Goal: Task Accomplishment & Management: Use online tool/utility

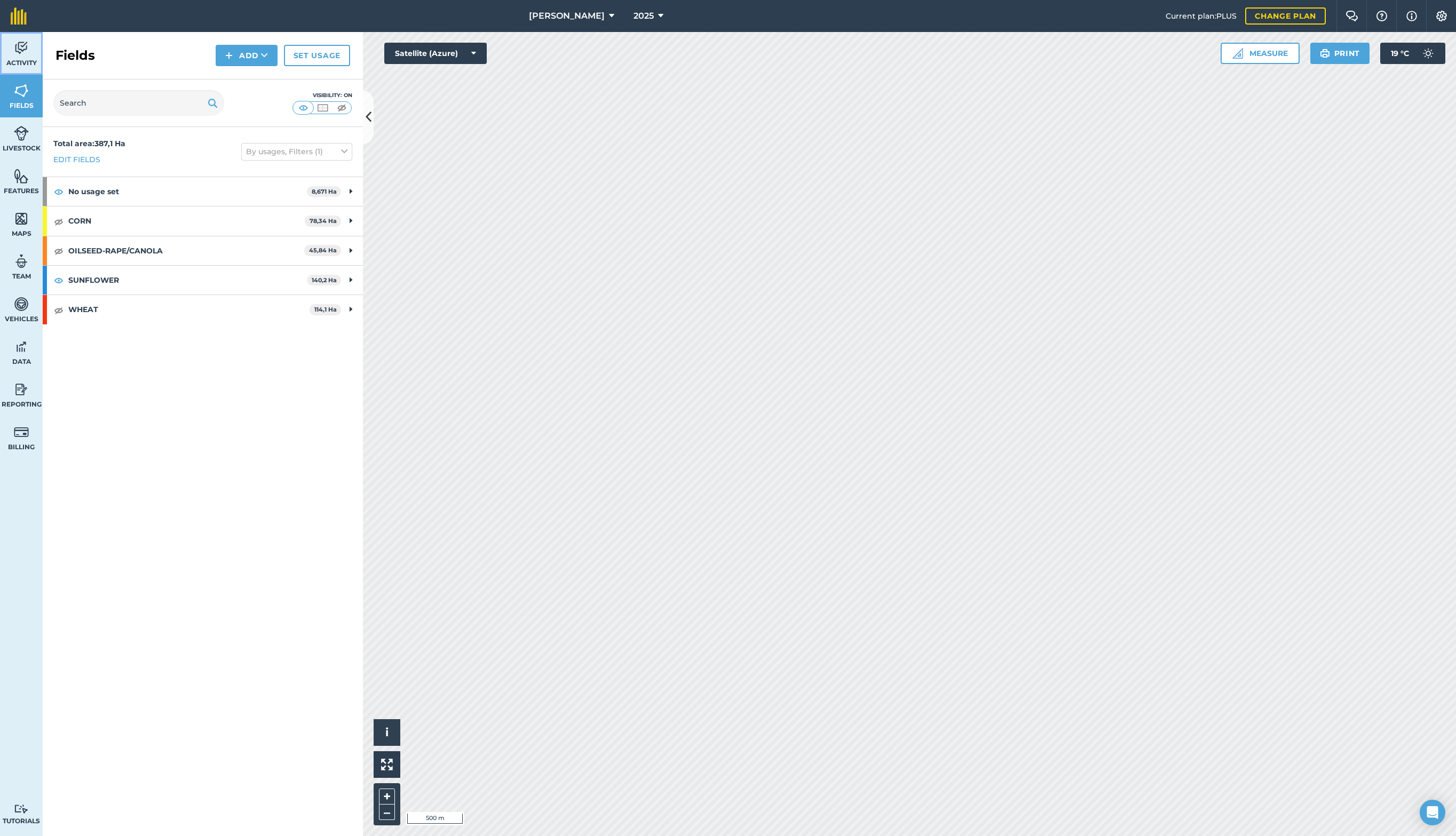
drag, startPoint x: 12, startPoint y: 56, endPoint x: 16, endPoint y: 84, distance: 28.3
click at [12, 56] on link "Activity" at bounding box center [21, 53] width 42 height 42
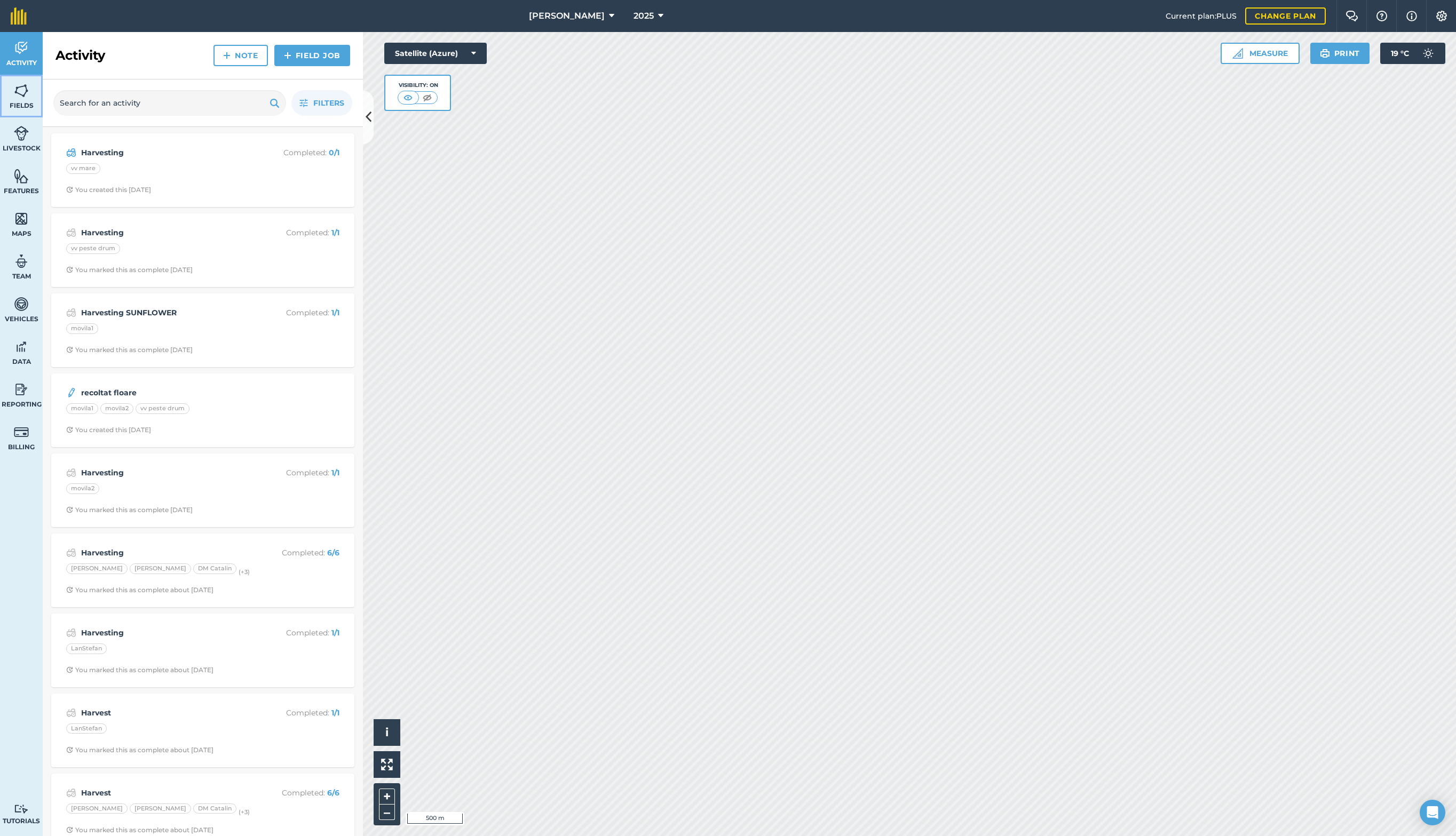
click at [21, 89] on img at bounding box center [21, 91] width 15 height 16
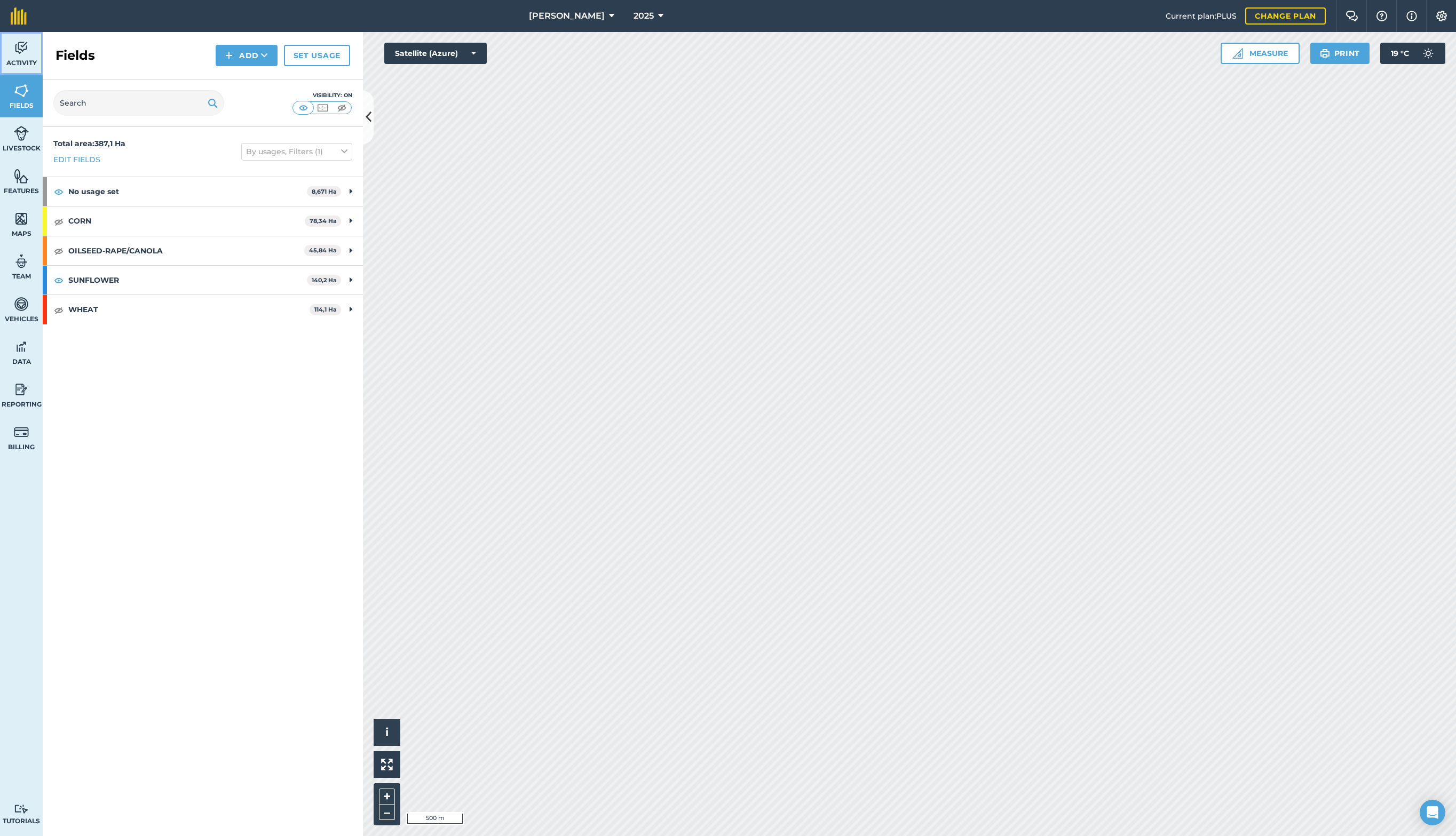
click at [31, 64] on span "Activity" at bounding box center [21, 63] width 42 height 9
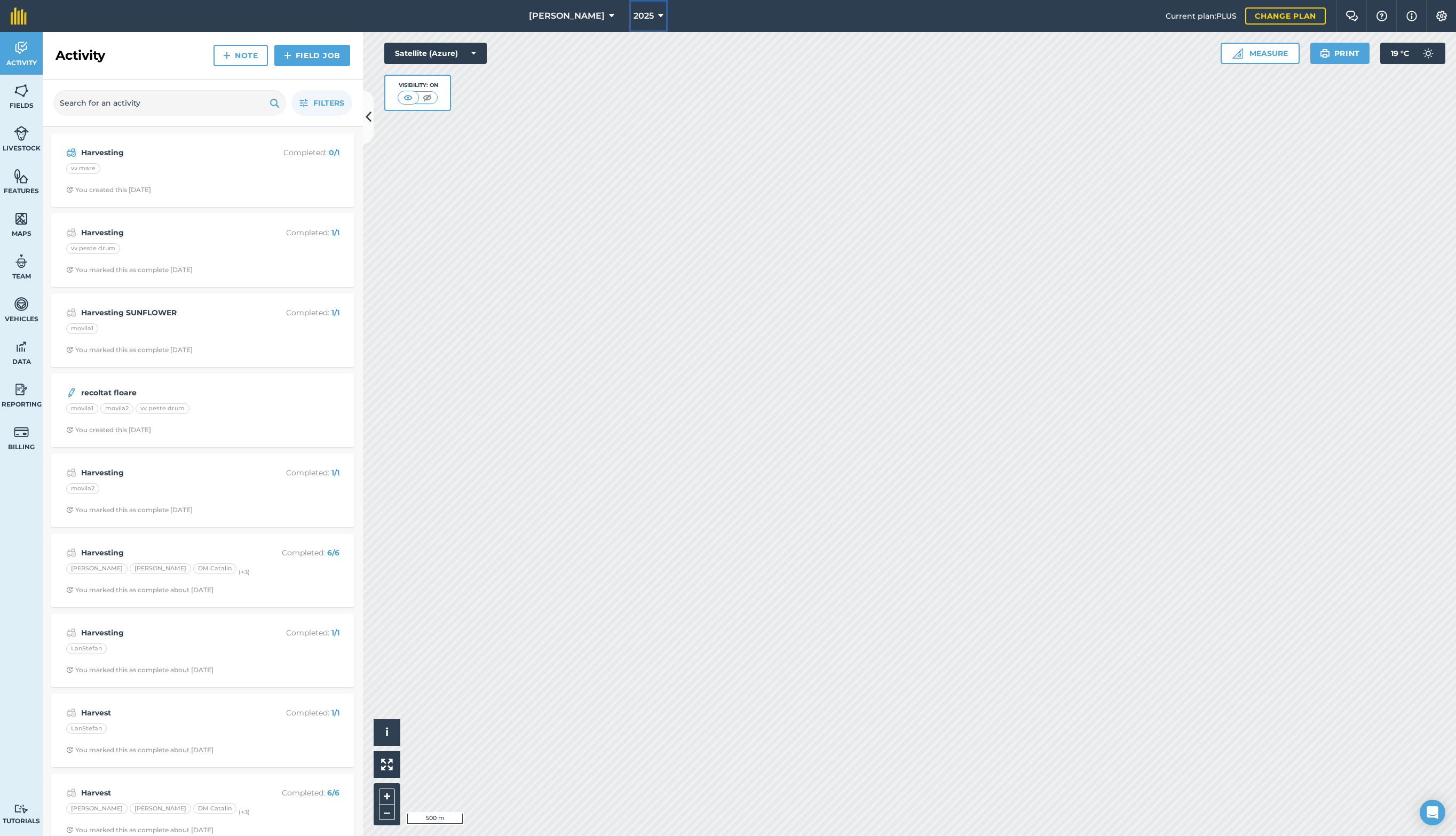
click at [634, 14] on span "2025" at bounding box center [643, 16] width 20 height 13
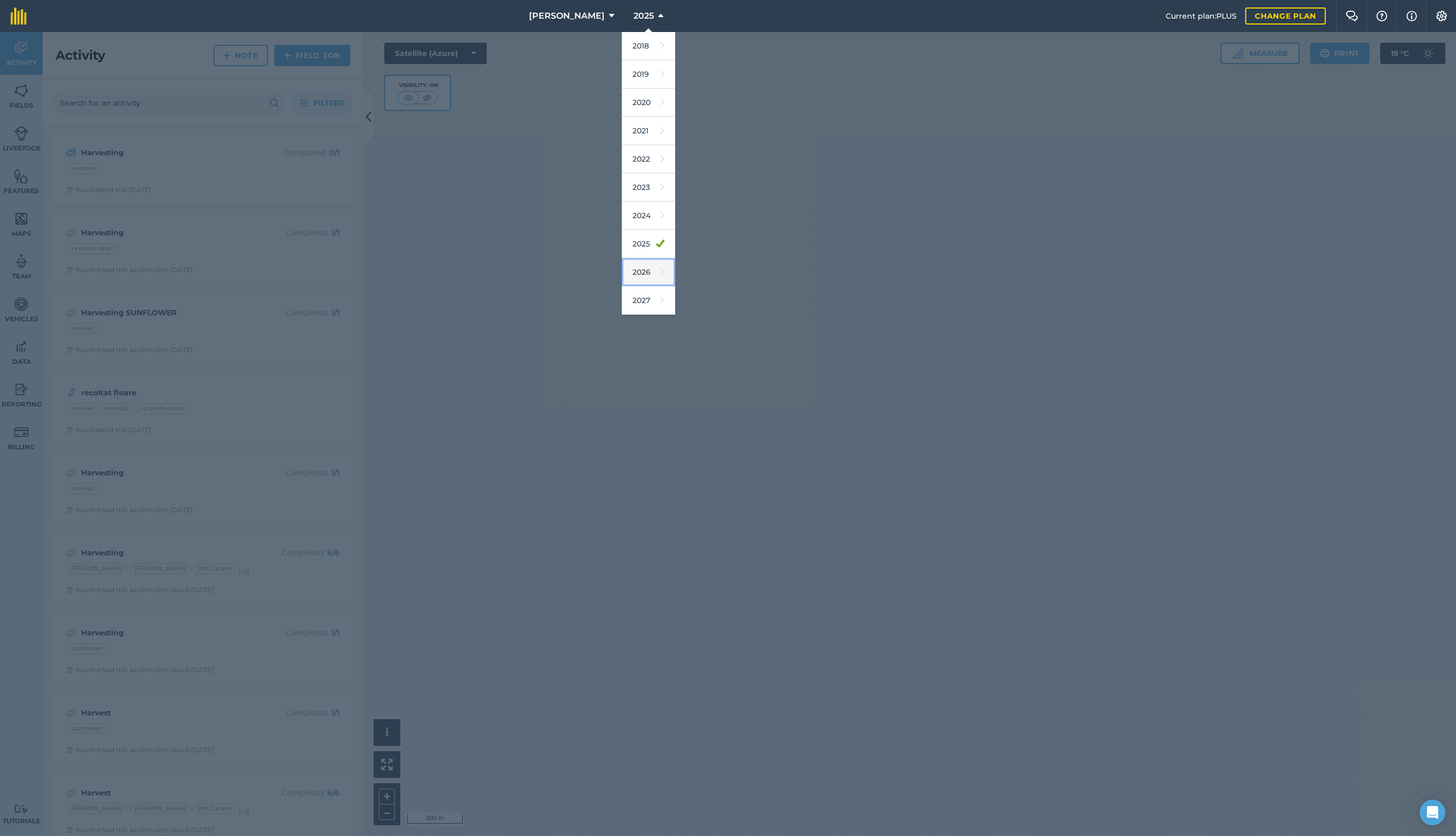
click at [628, 274] on link "2026" at bounding box center [649, 272] width 54 height 28
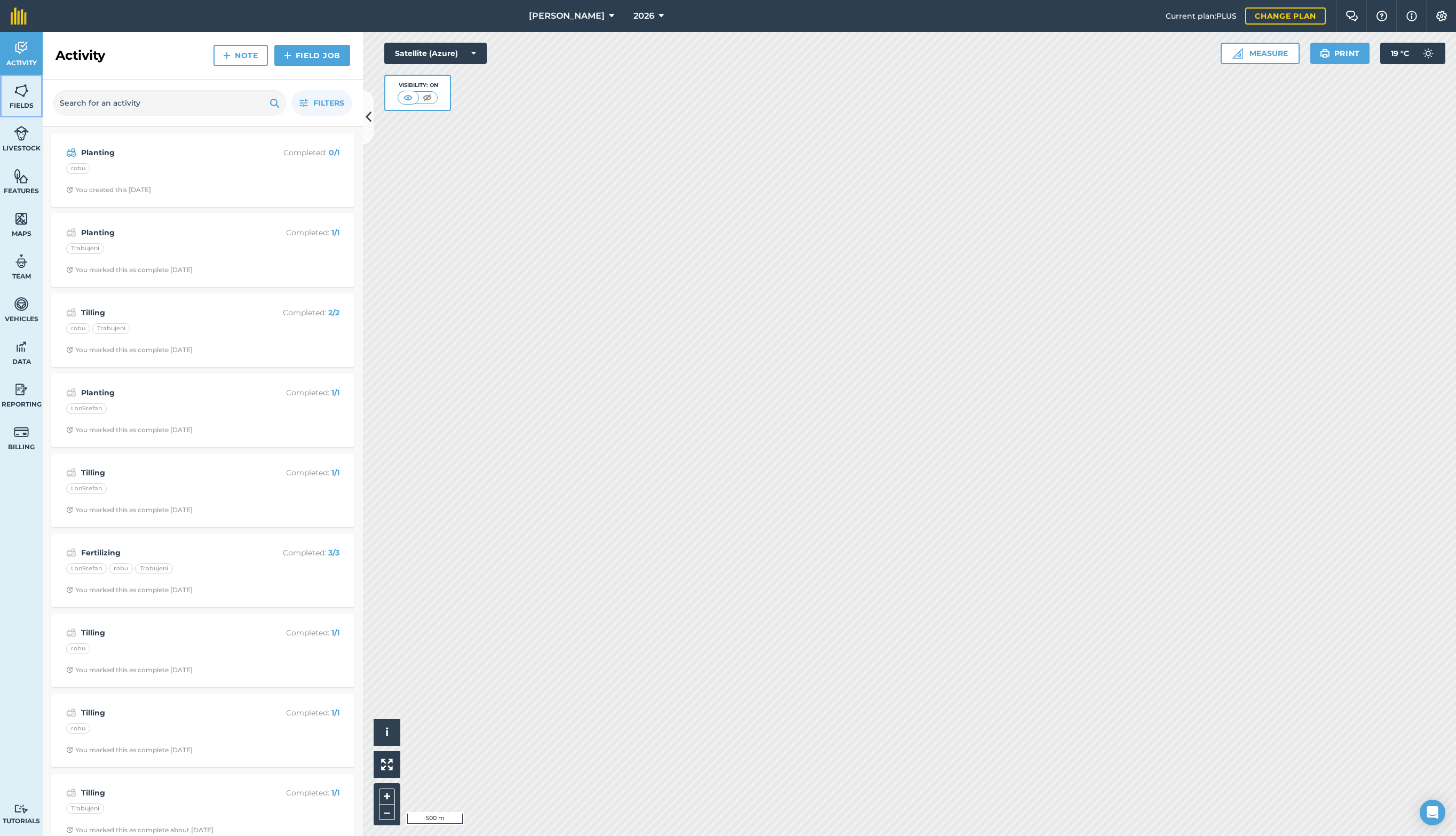
click at [19, 92] on img at bounding box center [21, 91] width 15 height 16
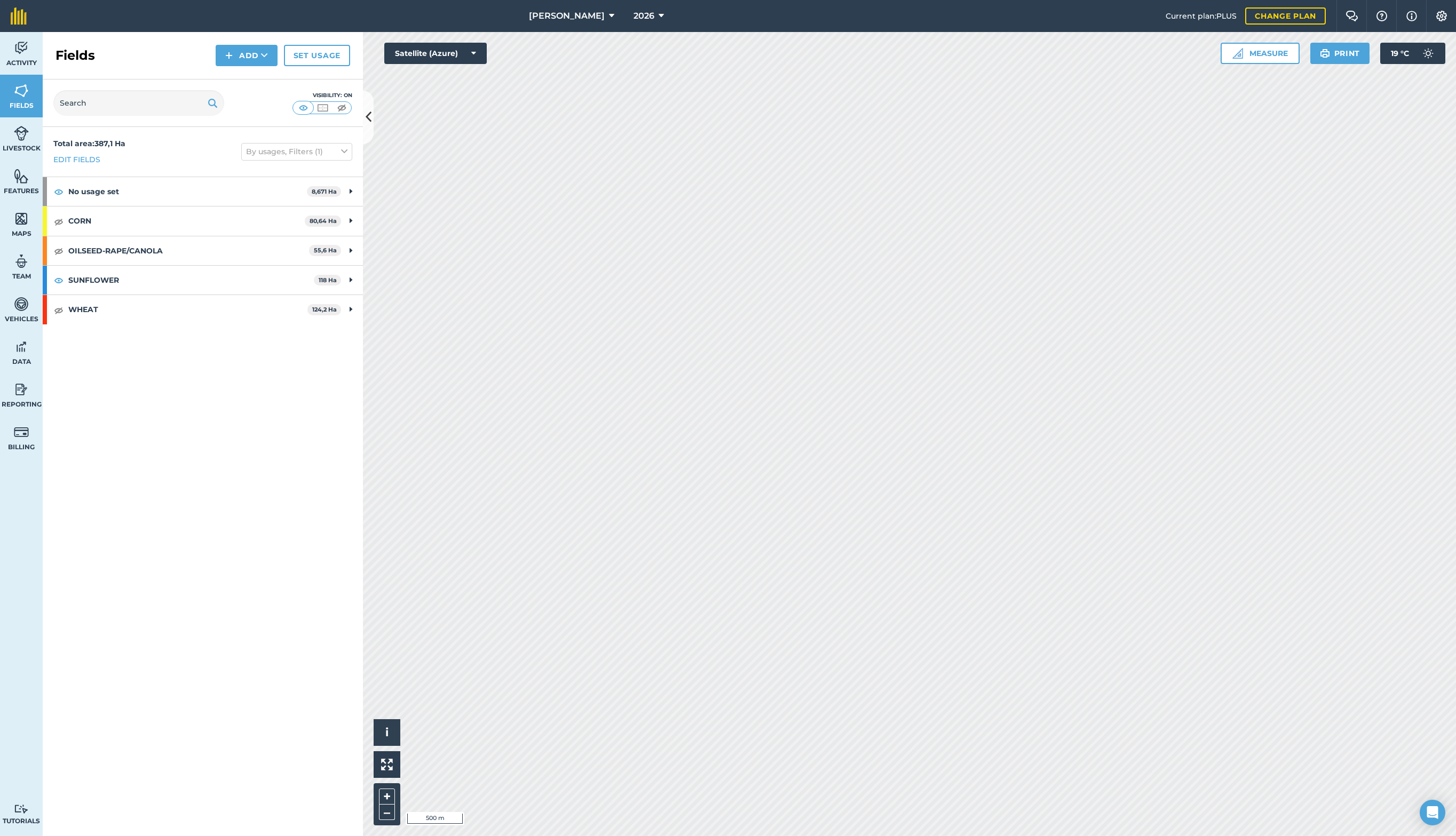
click at [299, 165] on div "Total area : 387,1 Ha Edit fields By usages, Filters (1)" at bounding box center [202, 152] width 320 height 49
click at [299, 158] on button "By usages, Filters (1)" at bounding box center [297, 151] width 111 height 17
drag, startPoint x: 249, startPoint y: 268, endPoint x: 249, endPoint y: 261, distance: 7.0
click at [249, 267] on label "Declutter field names" at bounding box center [296, 266] width 101 height 11
click at [249, 267] on input "Declutter field names" at bounding box center [249, 264] width 7 height 7
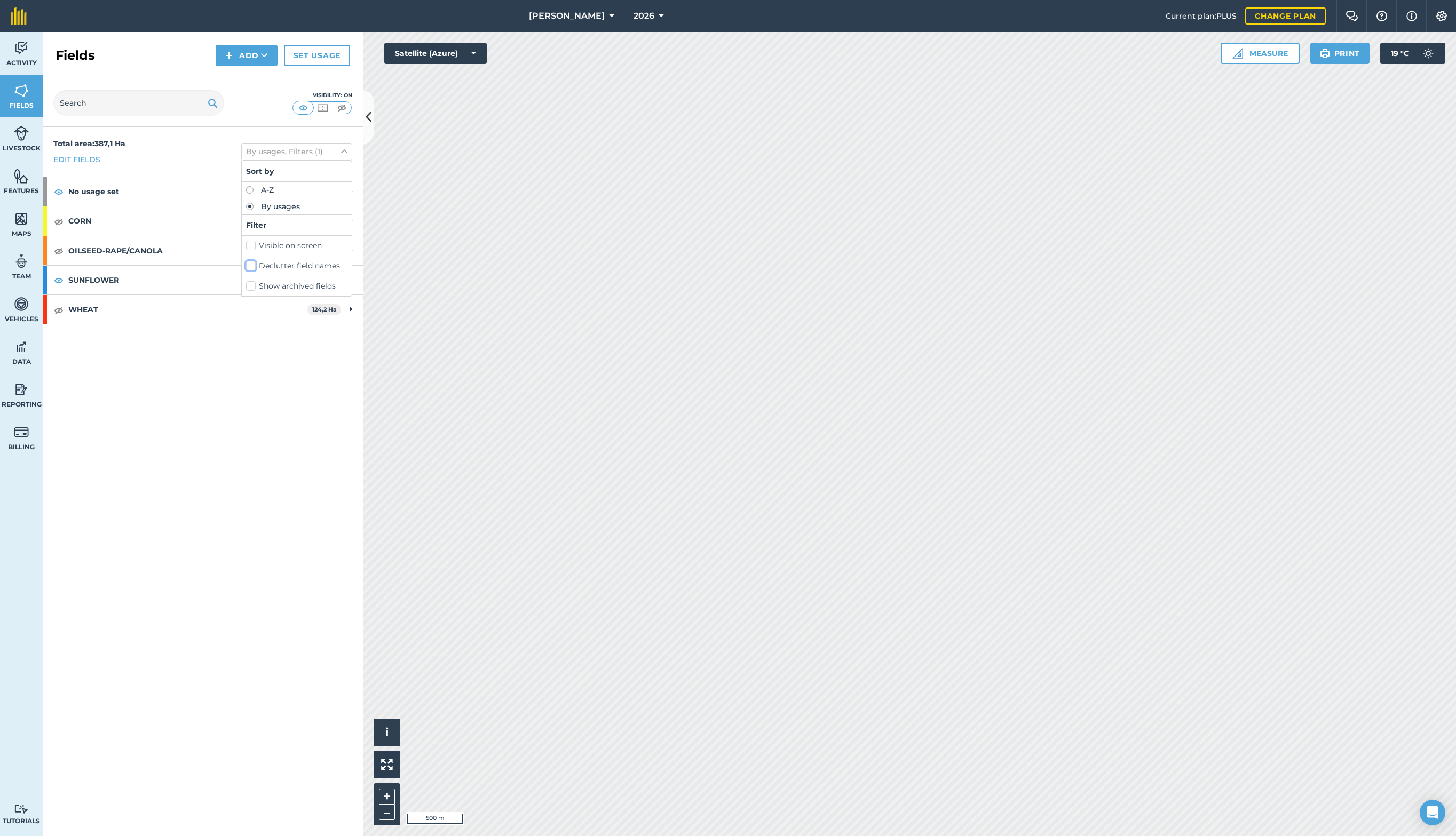
checkbox input "false"
click at [249, 254] on div "Visible on screen" at bounding box center [296, 246] width 110 height 20
click at [251, 248] on label "Visible on screen" at bounding box center [296, 246] width 101 height 11
click at [251, 247] on input "Visible on screen" at bounding box center [249, 244] width 7 height 7
drag, startPoint x: 251, startPoint y: 248, endPoint x: 251, endPoint y: 257, distance: 9.0
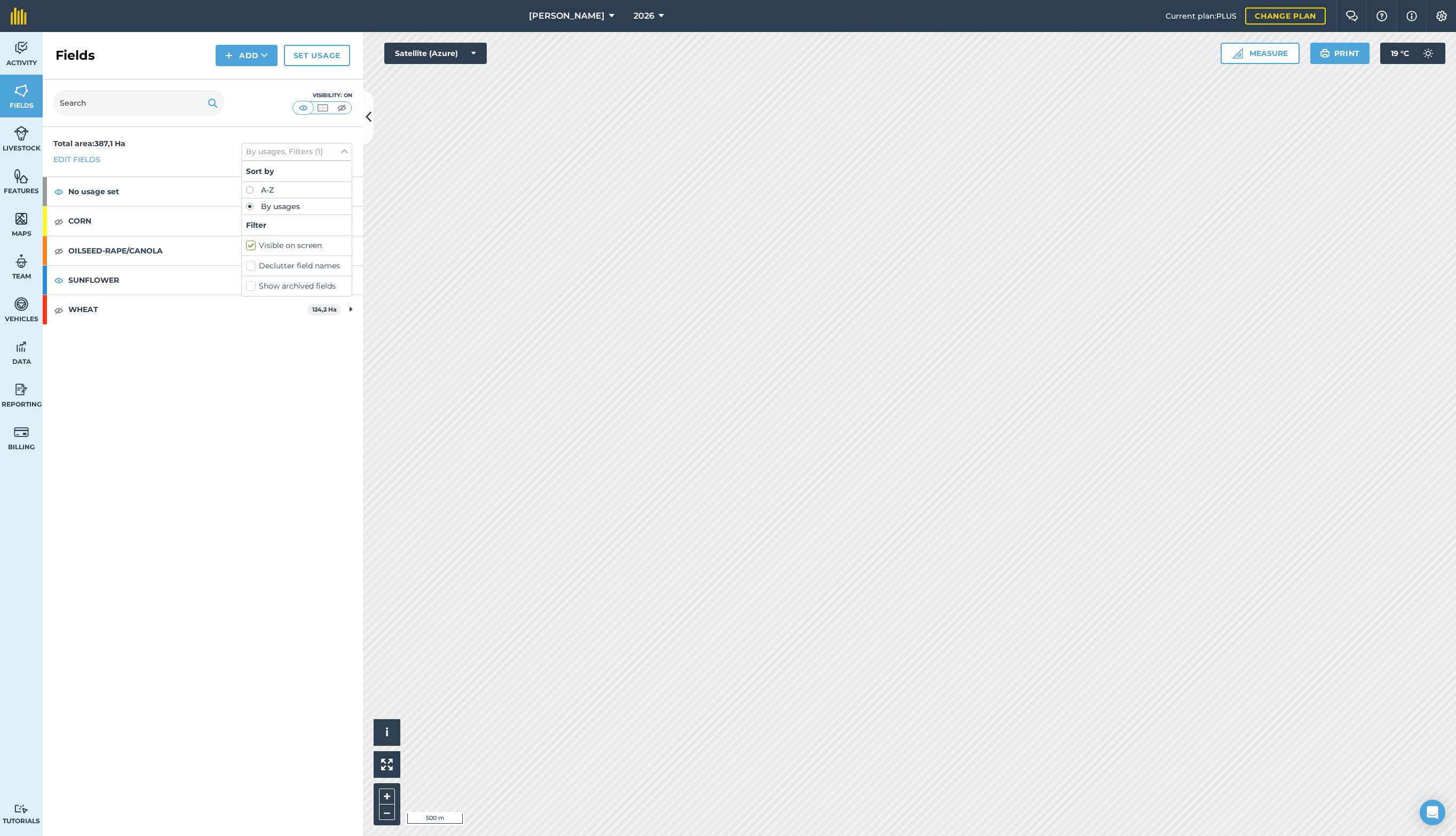
click at [251, 248] on label "Visible on screen" at bounding box center [296, 246] width 101 height 11
click at [251, 247] on input "Visible on screen" at bounding box center [249, 244] width 7 height 7
checkbox input "false"
click at [249, 267] on label "Declutter field names" at bounding box center [296, 266] width 101 height 11
click at [249, 267] on input "Declutter field names" at bounding box center [249, 264] width 7 height 7
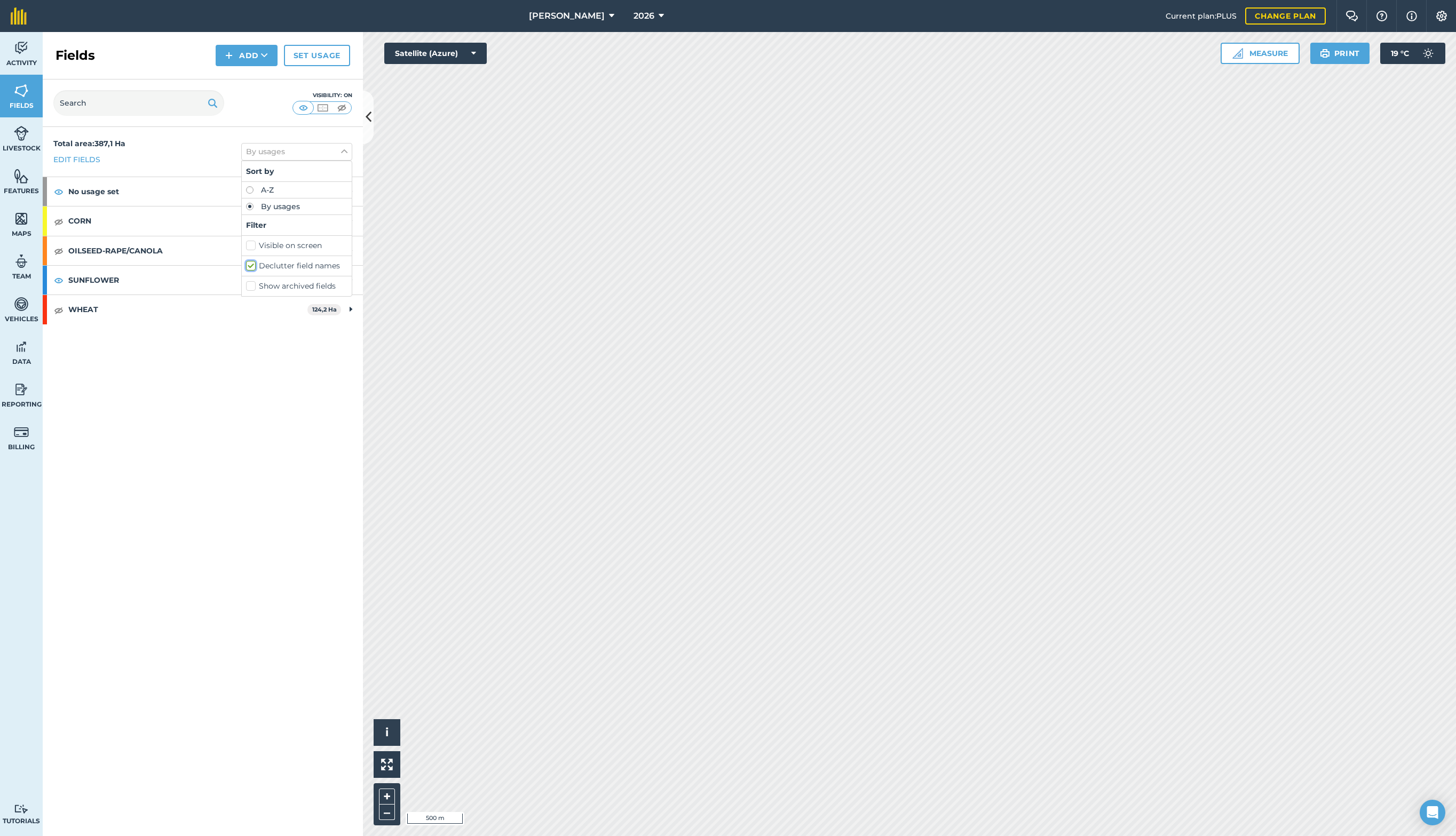
checkbox input "true"
drag, startPoint x: 253, startPoint y: 436, endPoint x: 261, endPoint y: 420, distance: 17.9
click at [252, 436] on div "Total area : 387,1 Ha Edit fields By usages, Filters (1) Sort by A-Z By usages …" at bounding box center [202, 481] width 320 height 709
drag, startPoint x: 17, startPoint y: 44, endPoint x: 24, endPoint y: 64, distance: 21.2
click at [17, 44] on img at bounding box center [21, 48] width 15 height 16
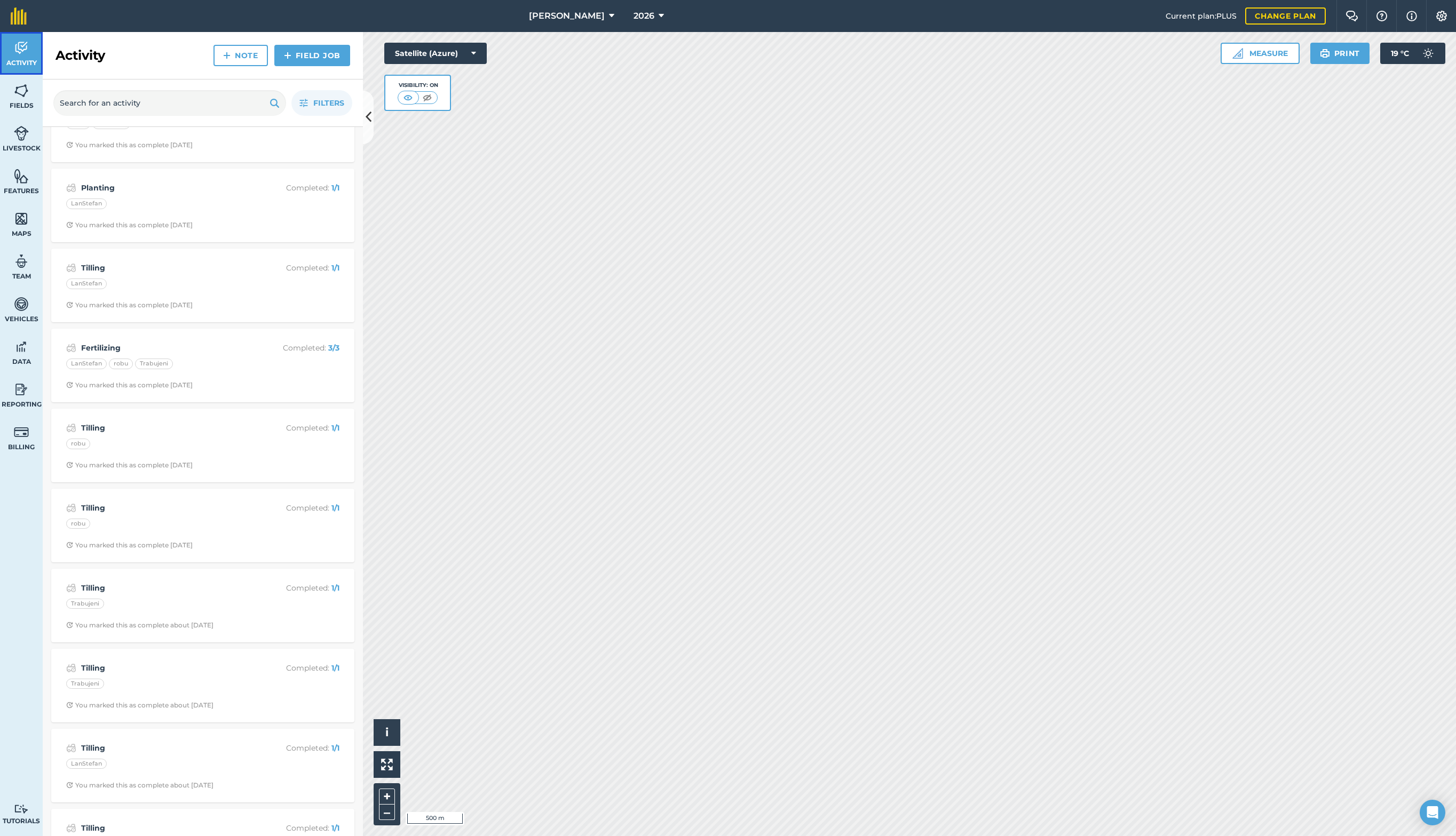
scroll to position [204, 0]
click at [193, 381] on div "You marked this as complete [DATE]" at bounding box center [130, 386] width 127 height 9
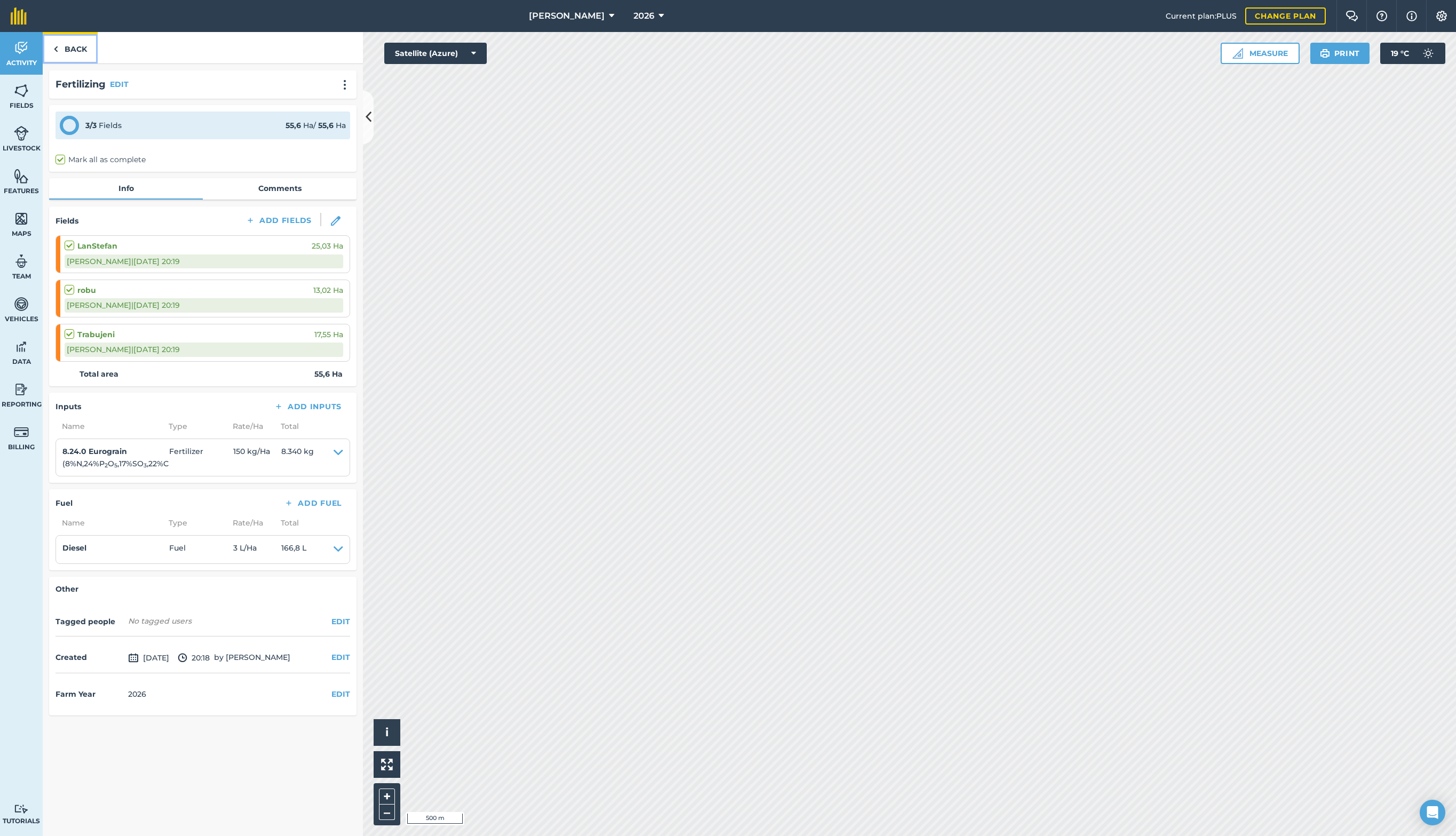
click at [65, 44] on link "Back" at bounding box center [70, 48] width 55 height 32
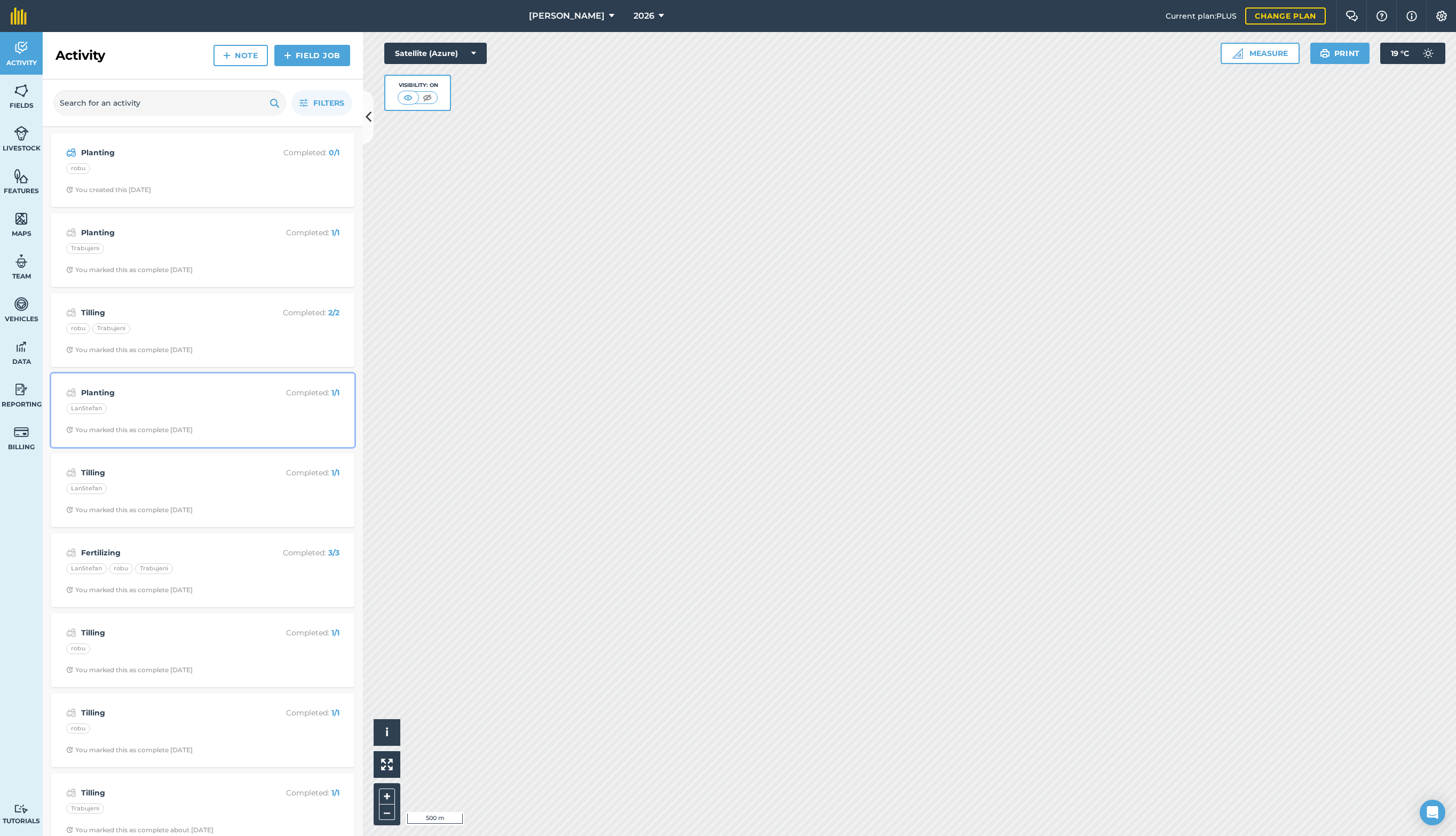
click at [182, 411] on div "LanStefan" at bounding box center [203, 411] width 273 height 14
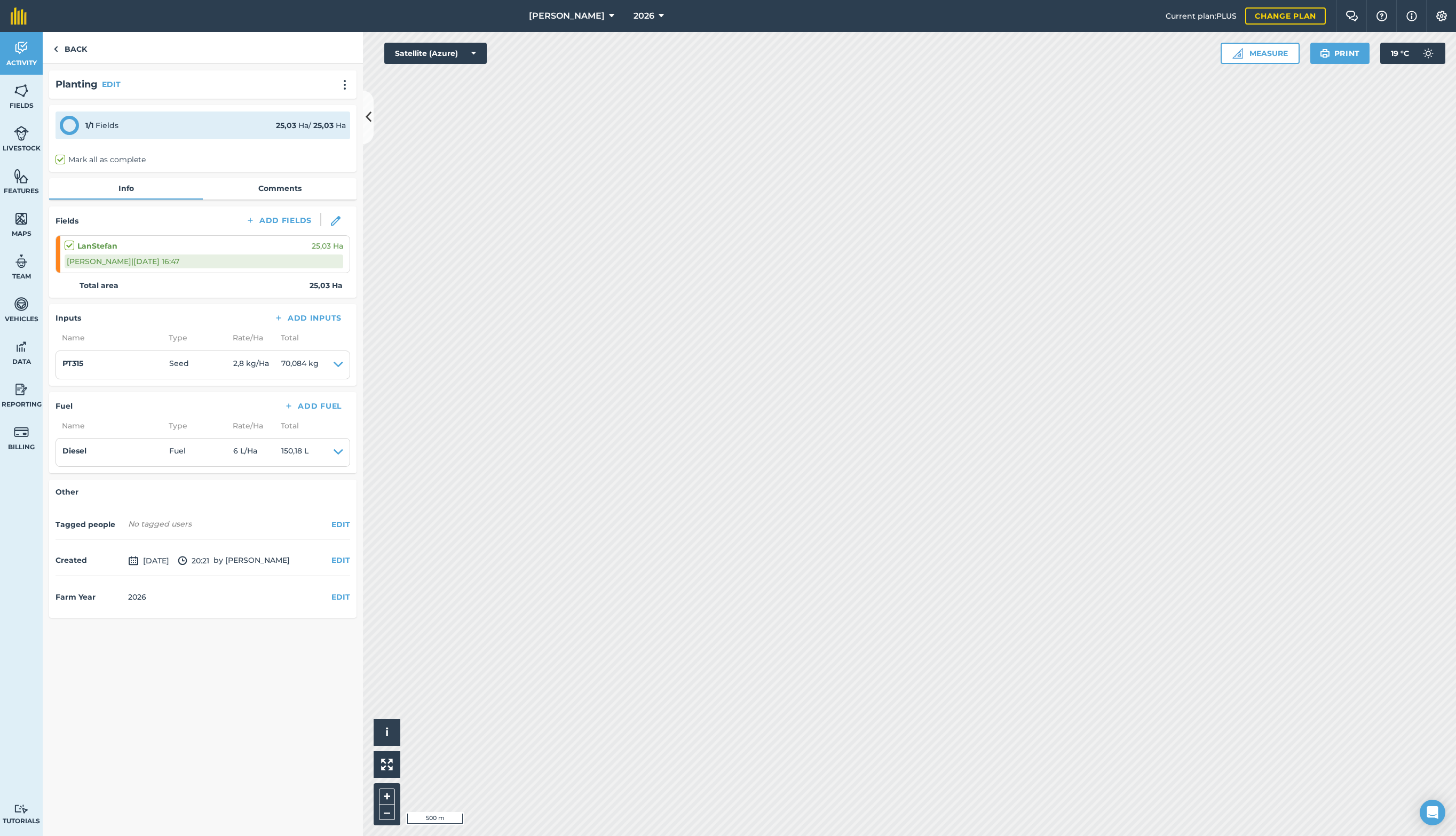
click at [112, 262] on div "[PERSON_NAME] | [DATE] 16:47" at bounding box center [204, 262] width 279 height 14
click at [336, 217] on img at bounding box center [335, 220] width 10 height 10
click at [75, 48] on link "Back" at bounding box center [70, 48] width 55 height 32
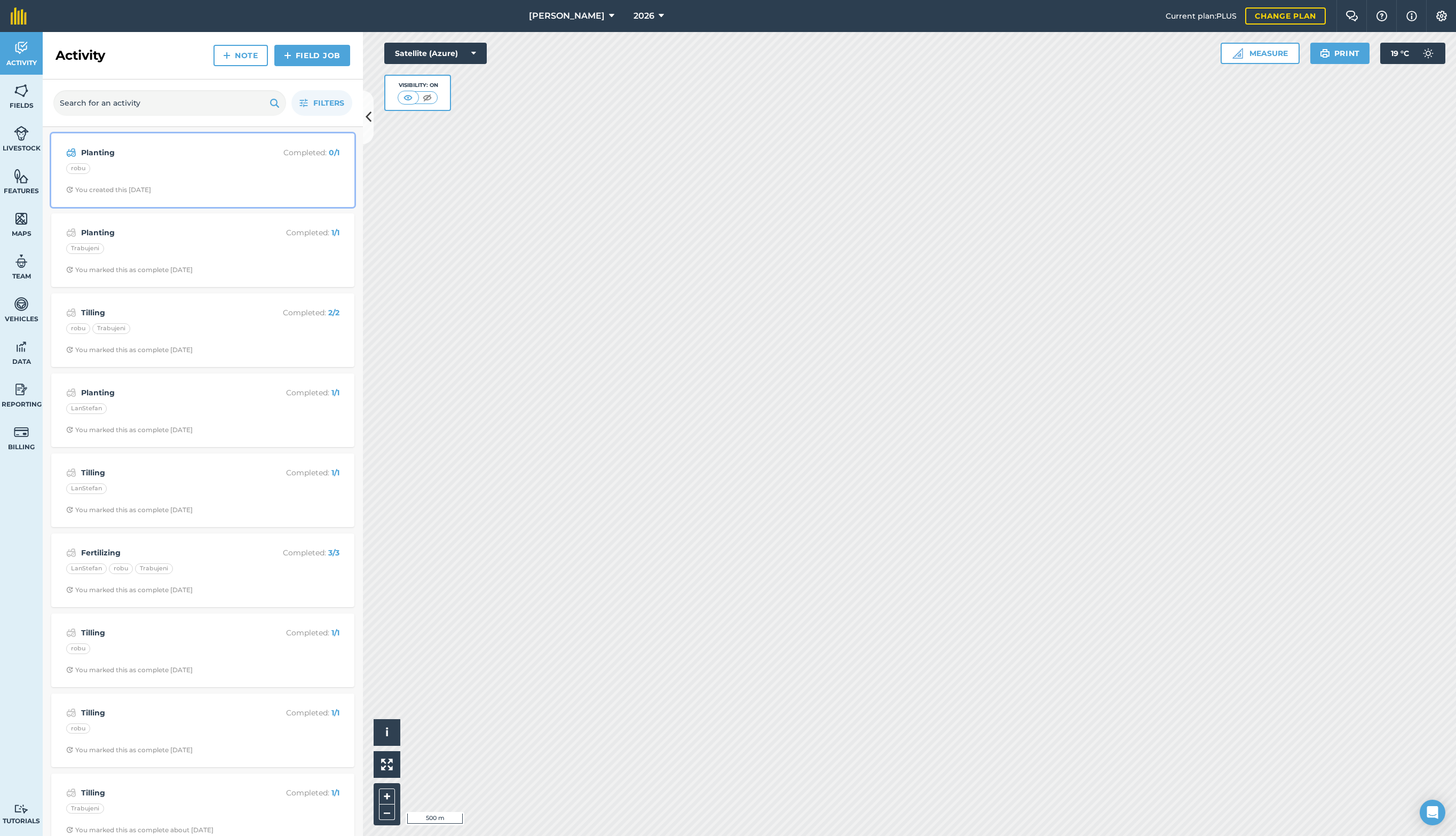
click at [236, 174] on div "robu" at bounding box center [203, 170] width 273 height 14
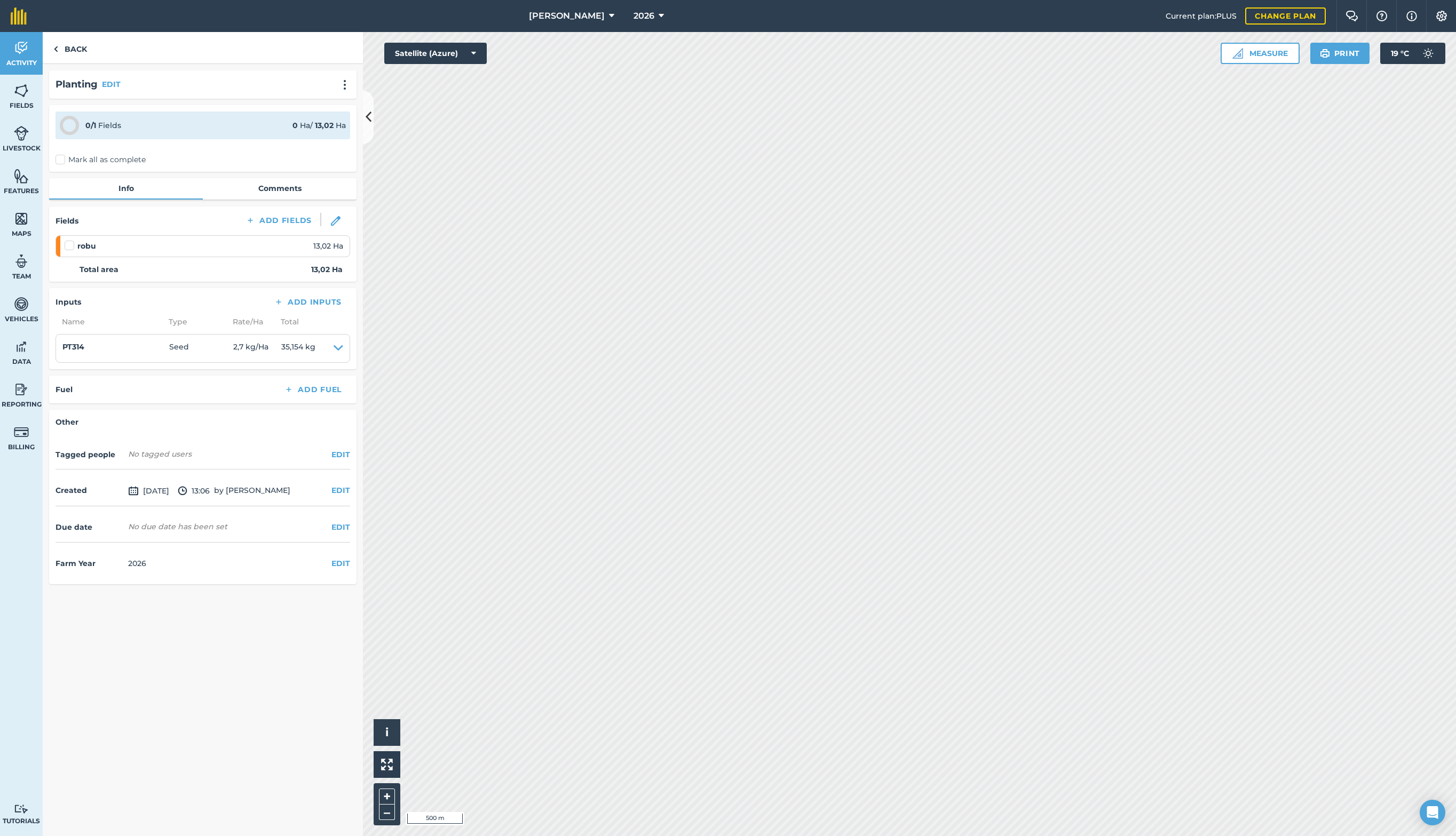
click at [70, 240] on label at bounding box center [71, 240] width 13 height 0
click at [70, 245] on input "checkbox" at bounding box center [68, 244] width 7 height 7
checkbox input "false"
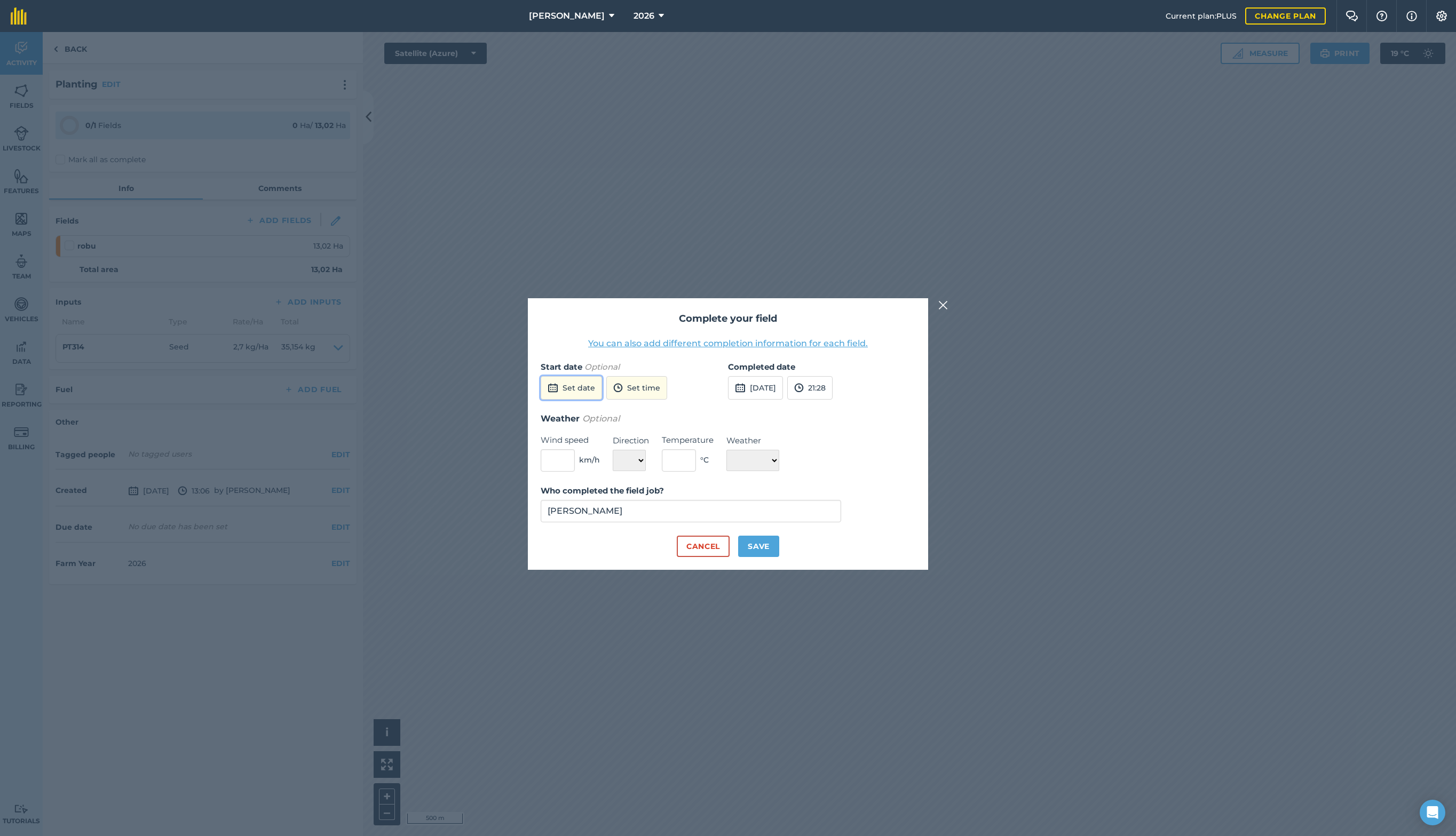
click at [568, 389] on button "Set date" at bounding box center [572, 388] width 62 height 24
drag, startPoint x: 681, startPoint y: 484, endPoint x: 649, endPoint y: 410, distance: 80.6
click at [679, 479] on button "20" at bounding box center [679, 479] width 25 height 17
drag, startPoint x: 767, startPoint y: 386, endPoint x: 769, endPoint y: 394, distance: 8.2
click at [767, 386] on button "[DATE]" at bounding box center [755, 388] width 55 height 24
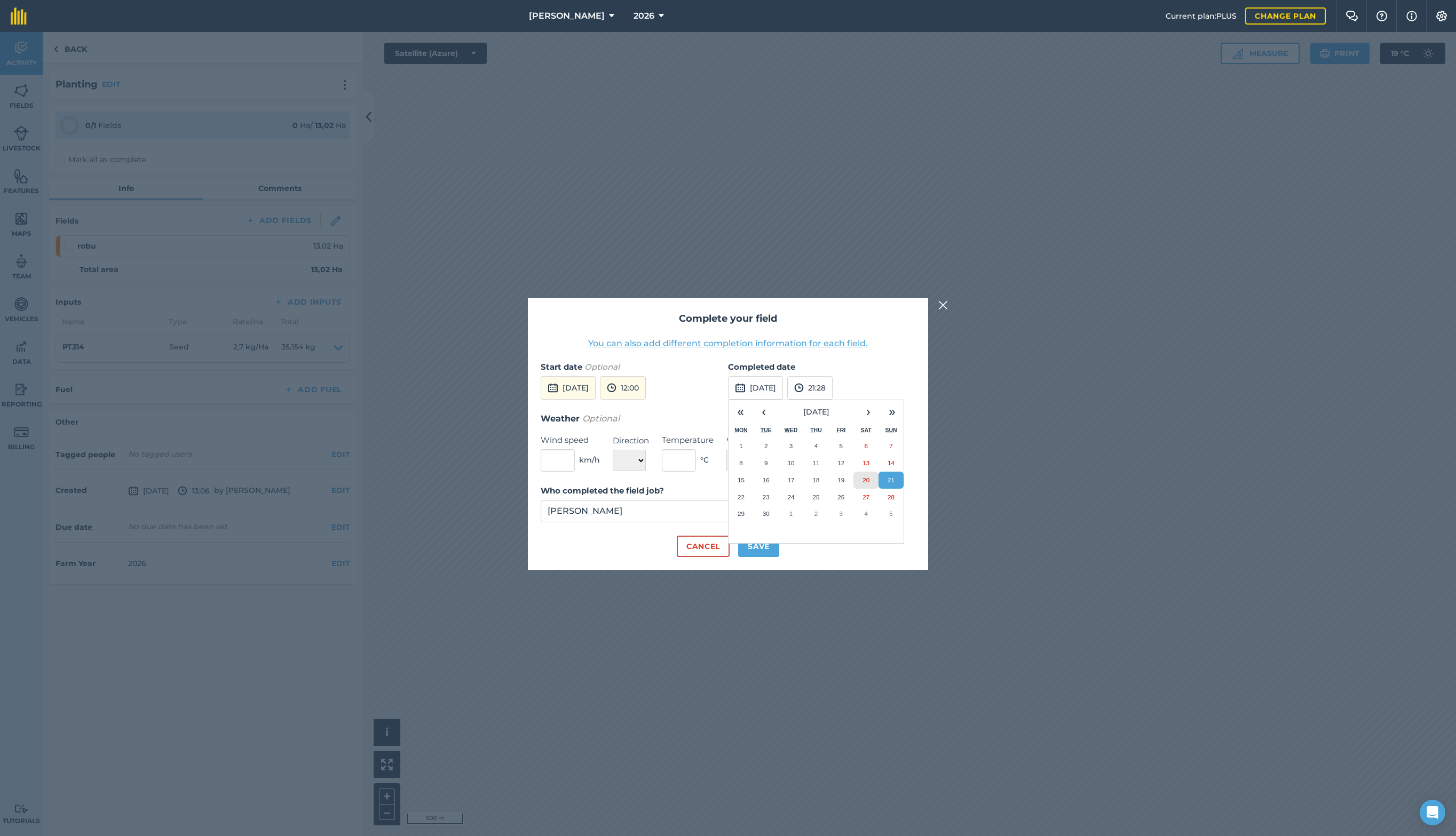
drag, startPoint x: 867, startPoint y: 482, endPoint x: 861, endPoint y: 490, distance: 10.0
click at [867, 482] on abbr "20" at bounding box center [866, 480] width 7 height 7
click at [754, 549] on button "Save" at bounding box center [759, 546] width 41 height 21
checkbox input "true"
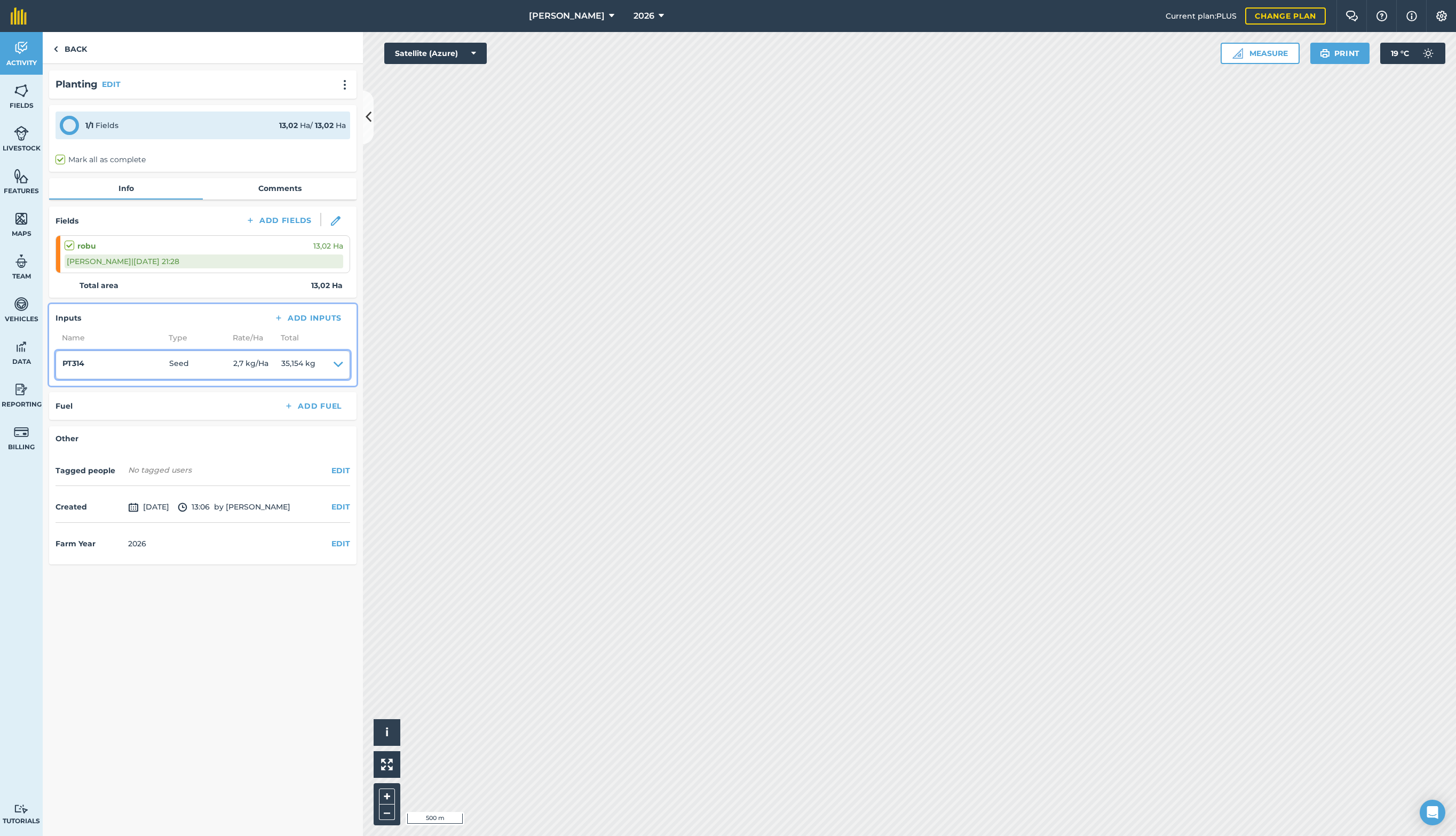
click at [340, 365] on icon at bounding box center [338, 365] width 10 height 15
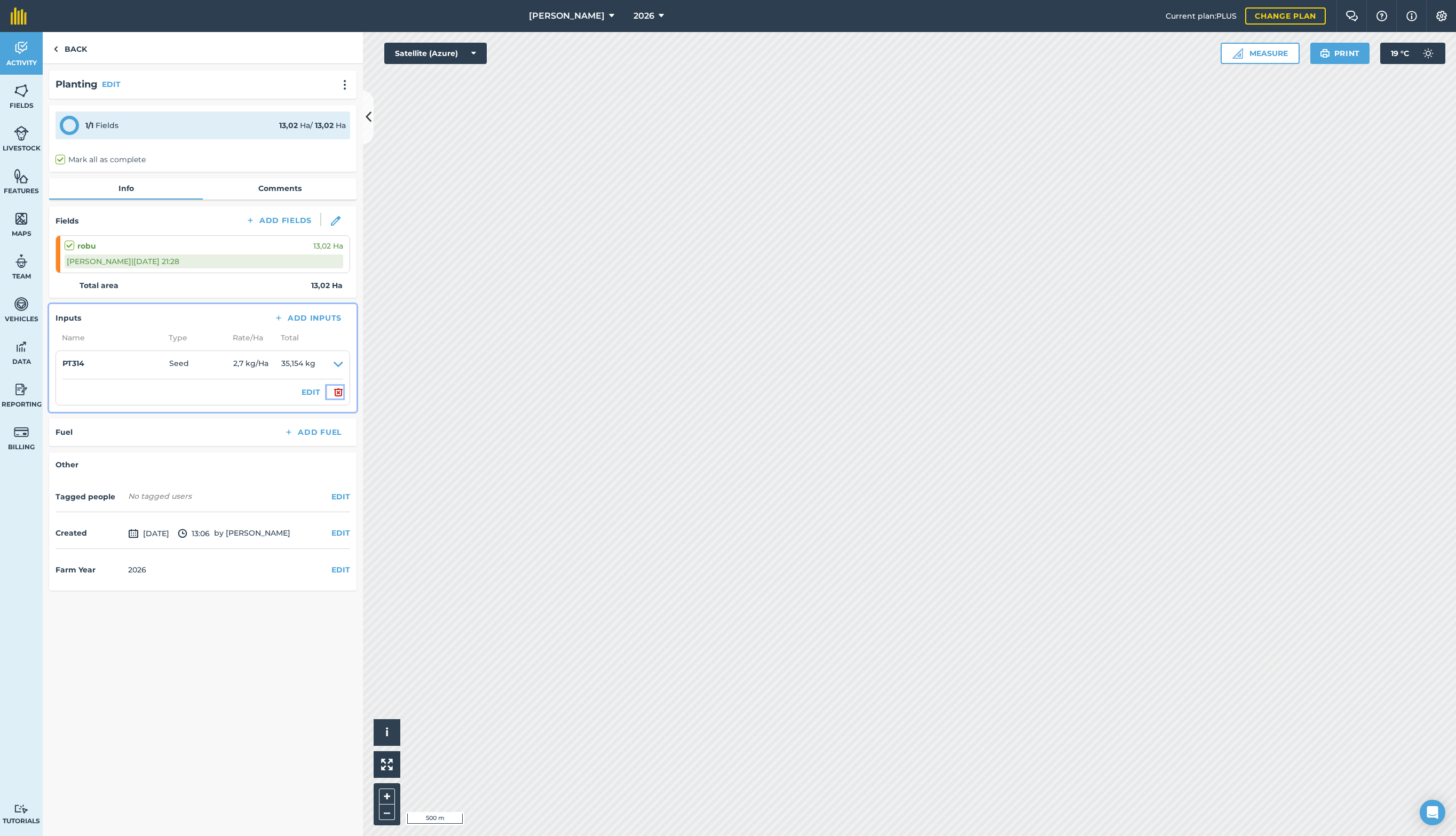
click at [338, 392] on img at bounding box center [338, 392] width 10 height 13
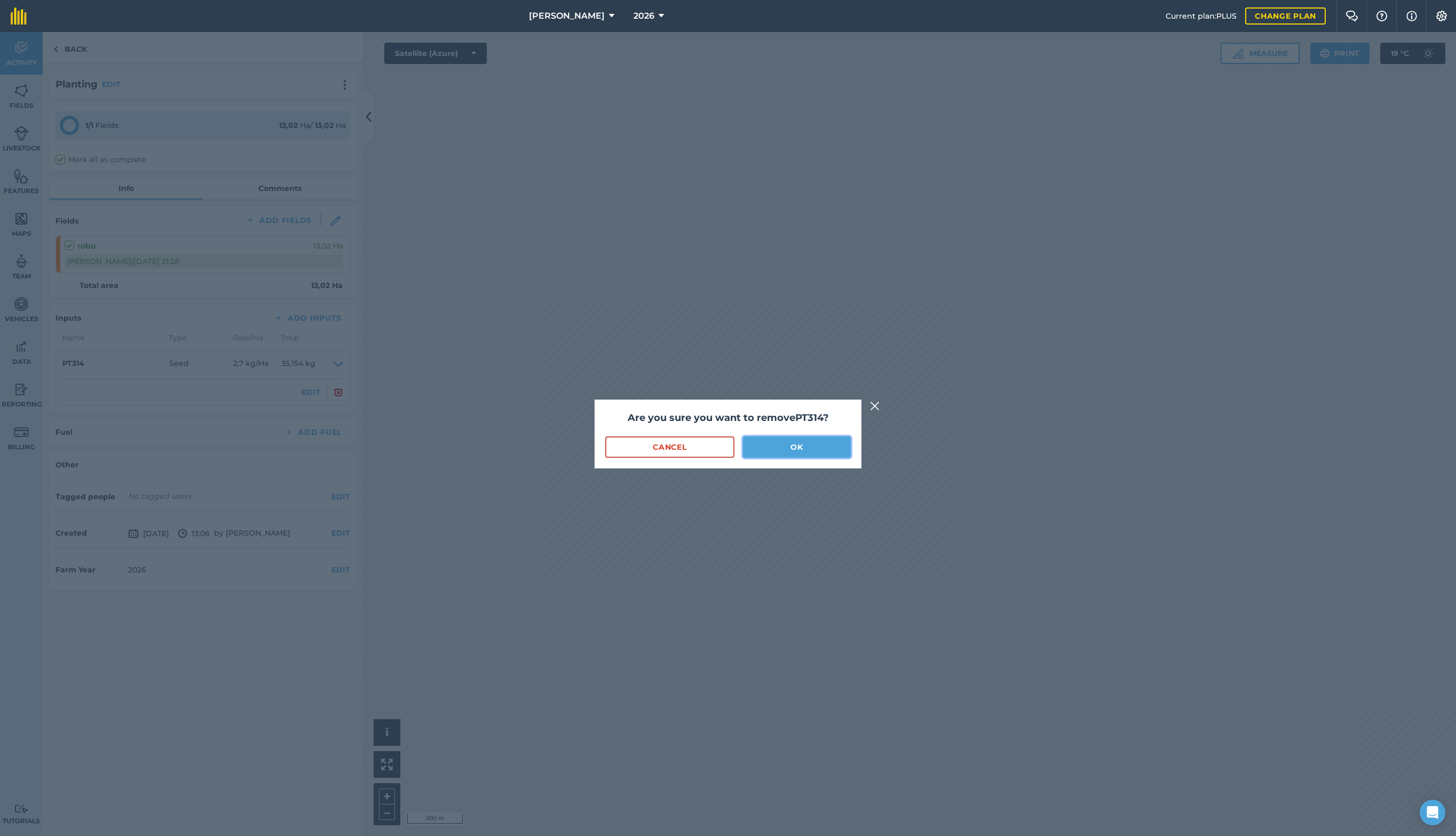
click at [795, 450] on button "OK" at bounding box center [797, 447] width 108 height 21
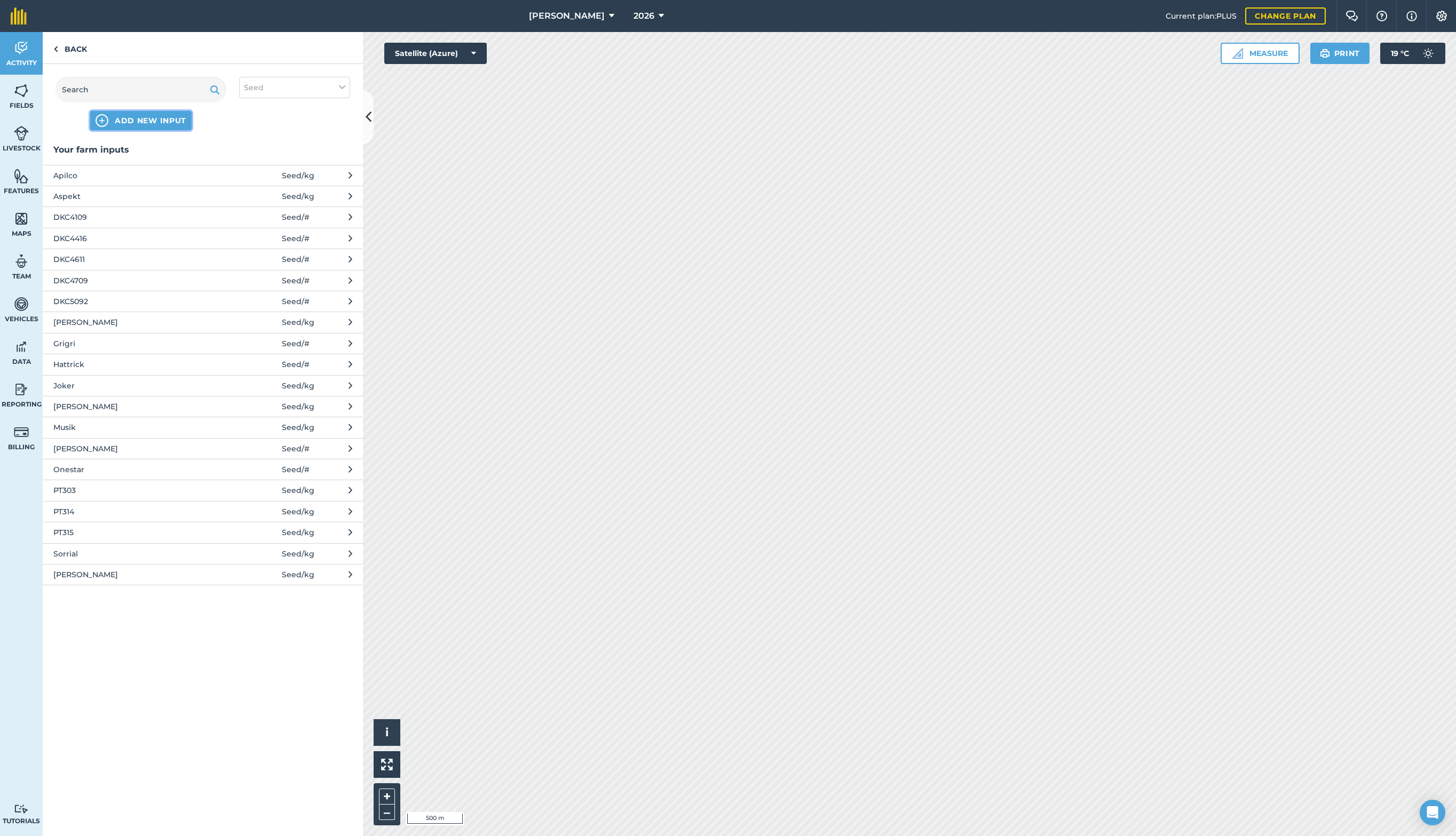
click at [136, 117] on span "ADD NEW INPUT" at bounding box center [150, 121] width 71 height 11
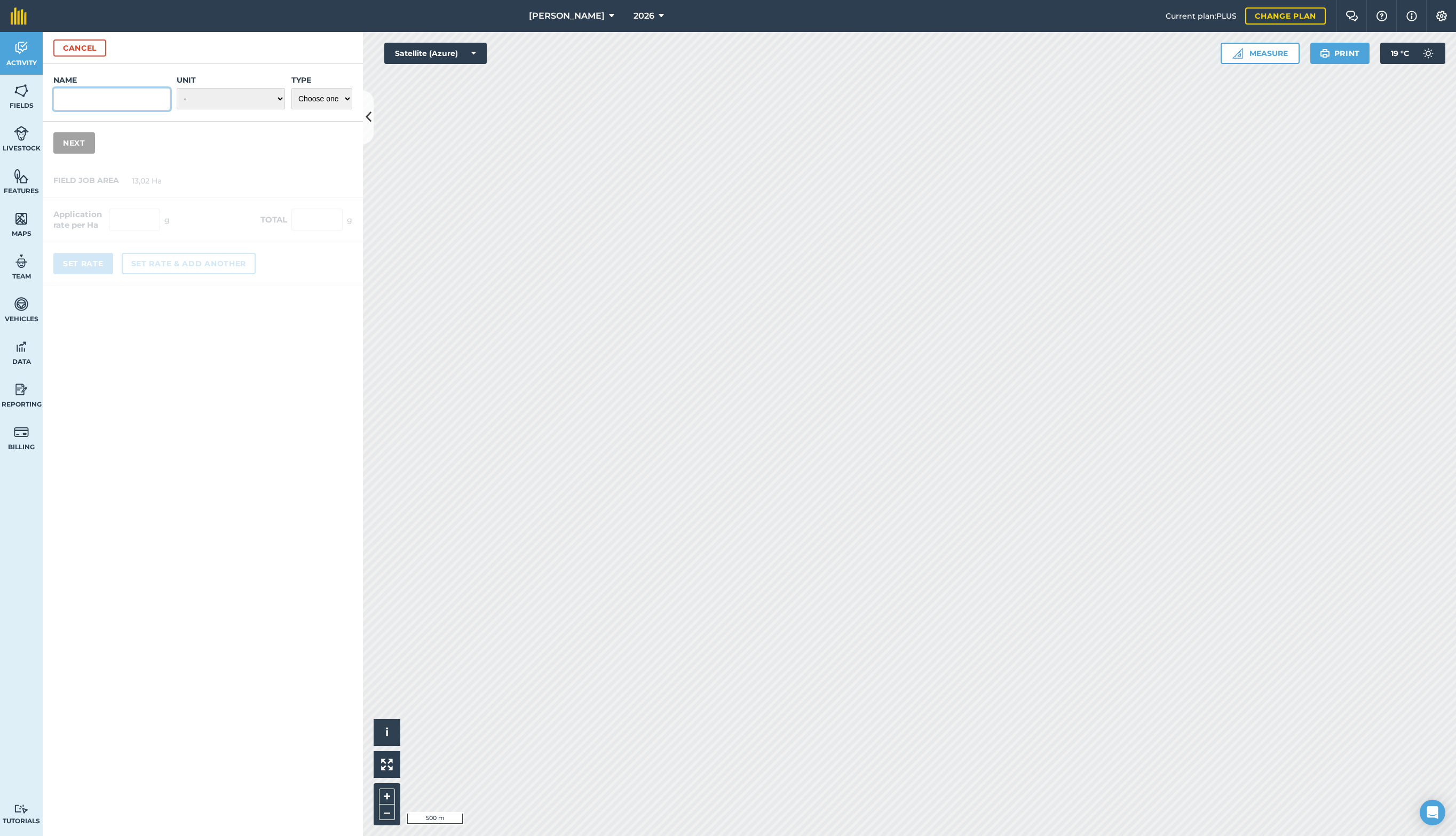
click at [155, 97] on div "Name" at bounding box center [112, 92] width 117 height 36
type input "DKC Excited"
click at [274, 90] on select "- Grams/g Kilograms/kg Metric tonnes/t Millilitres/ml Litres/L Ounces/oz Pounds…" at bounding box center [230, 99] width 108 height 21
select select "KILOGRAMS"
click at [176, 88] on select "- Grams/g Kilograms/kg Metric tonnes/t Millilitres/ml Litres/L Ounces/oz Pounds…" at bounding box center [230, 99] width 108 height 21
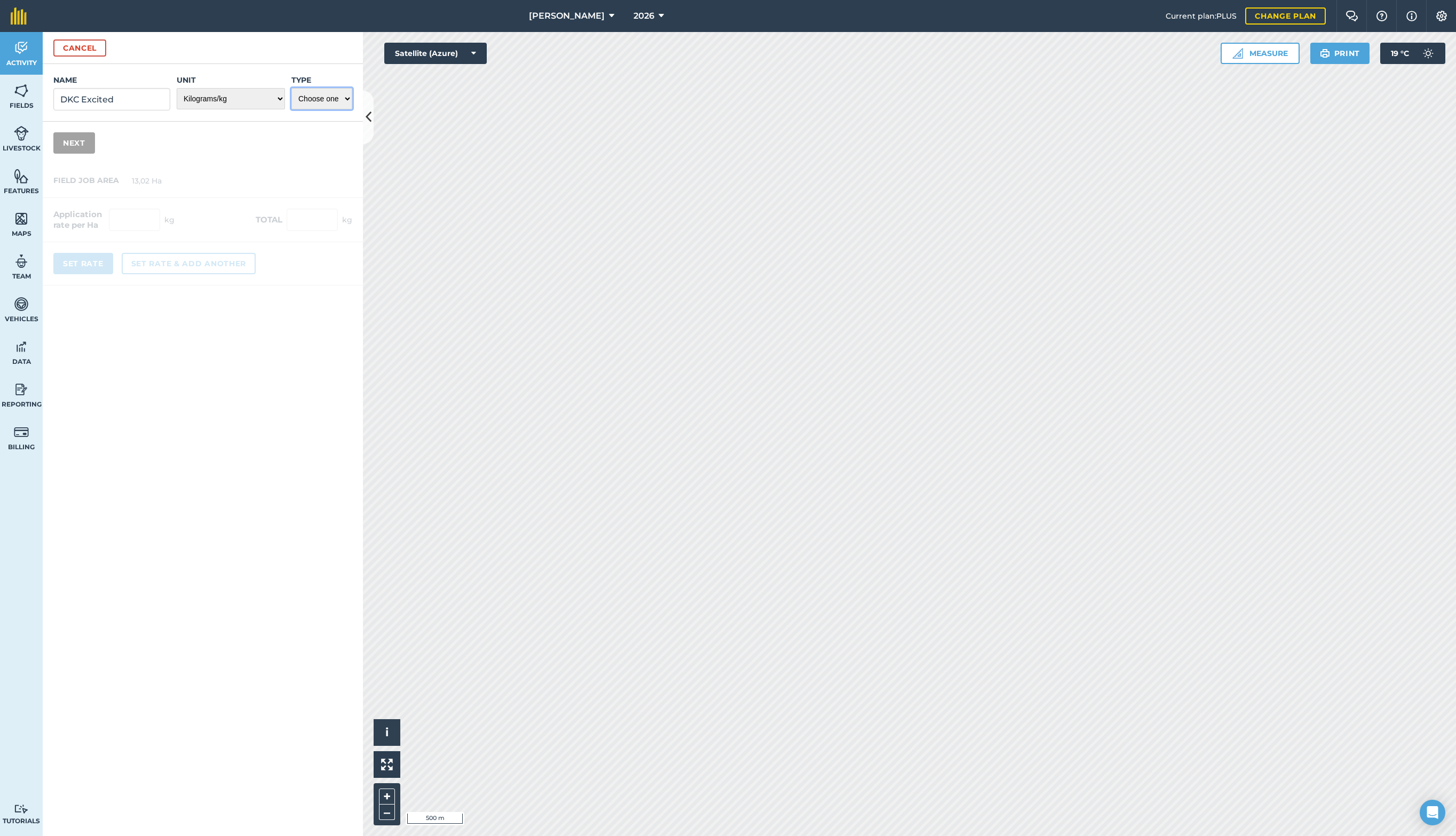
click at [319, 98] on select "Choose one Fertilizer Seed Spray Fuel Other" at bounding box center [322, 99] width 61 height 21
click at [292, 88] on select "Choose one Fertilizer Seed Spray Fuel Other" at bounding box center [322, 99] width 61 height 21
click at [317, 96] on select "Choose one Fertilizer Seed Spray Fuel Other" at bounding box center [322, 99] width 61 height 21
select select "SEED"
click at [292, 88] on select "Choose one Fertilizer Seed Spray Fuel Other" at bounding box center [322, 99] width 61 height 21
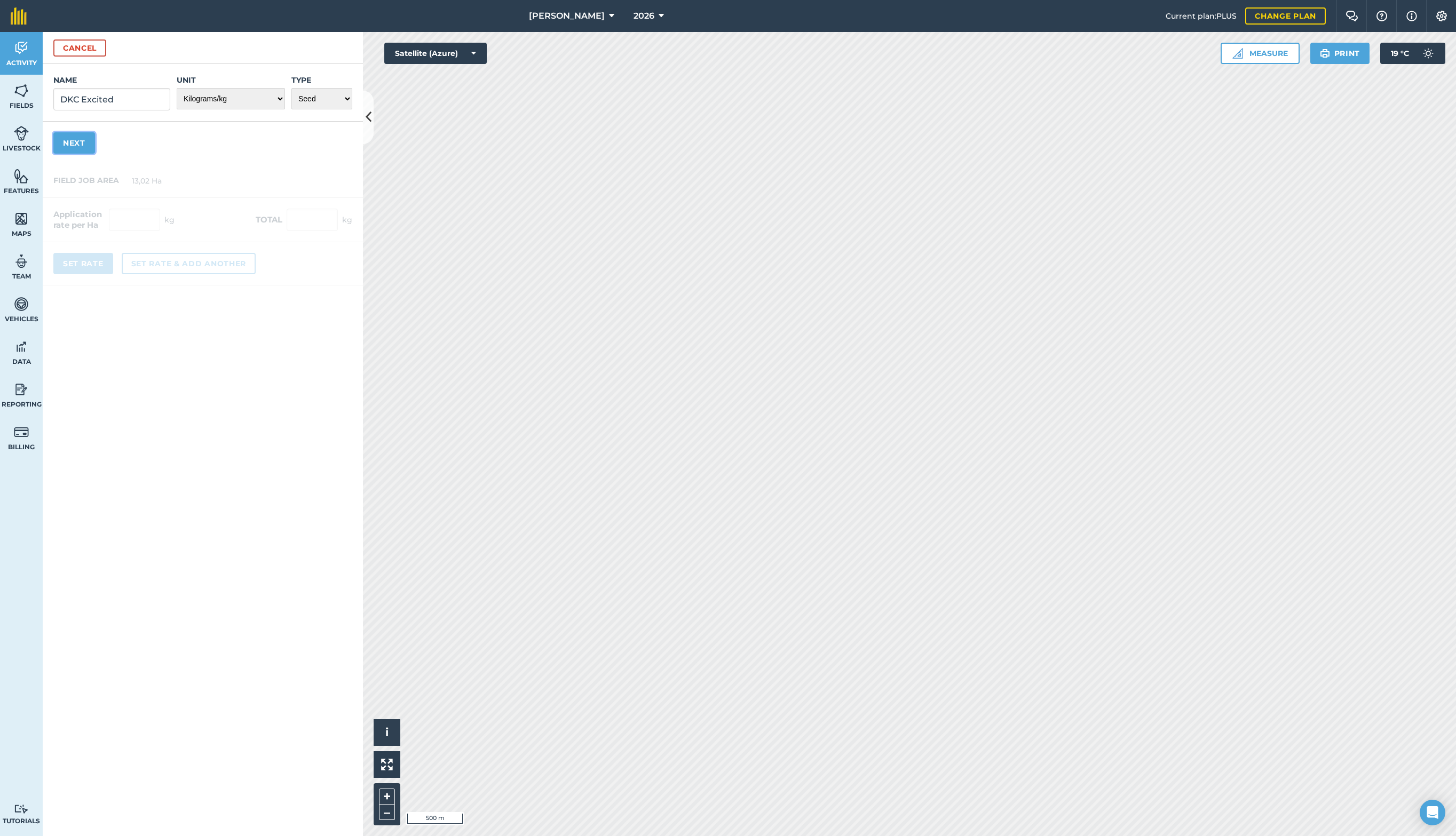
click at [70, 143] on button "Next" at bounding box center [74, 143] width 41 height 21
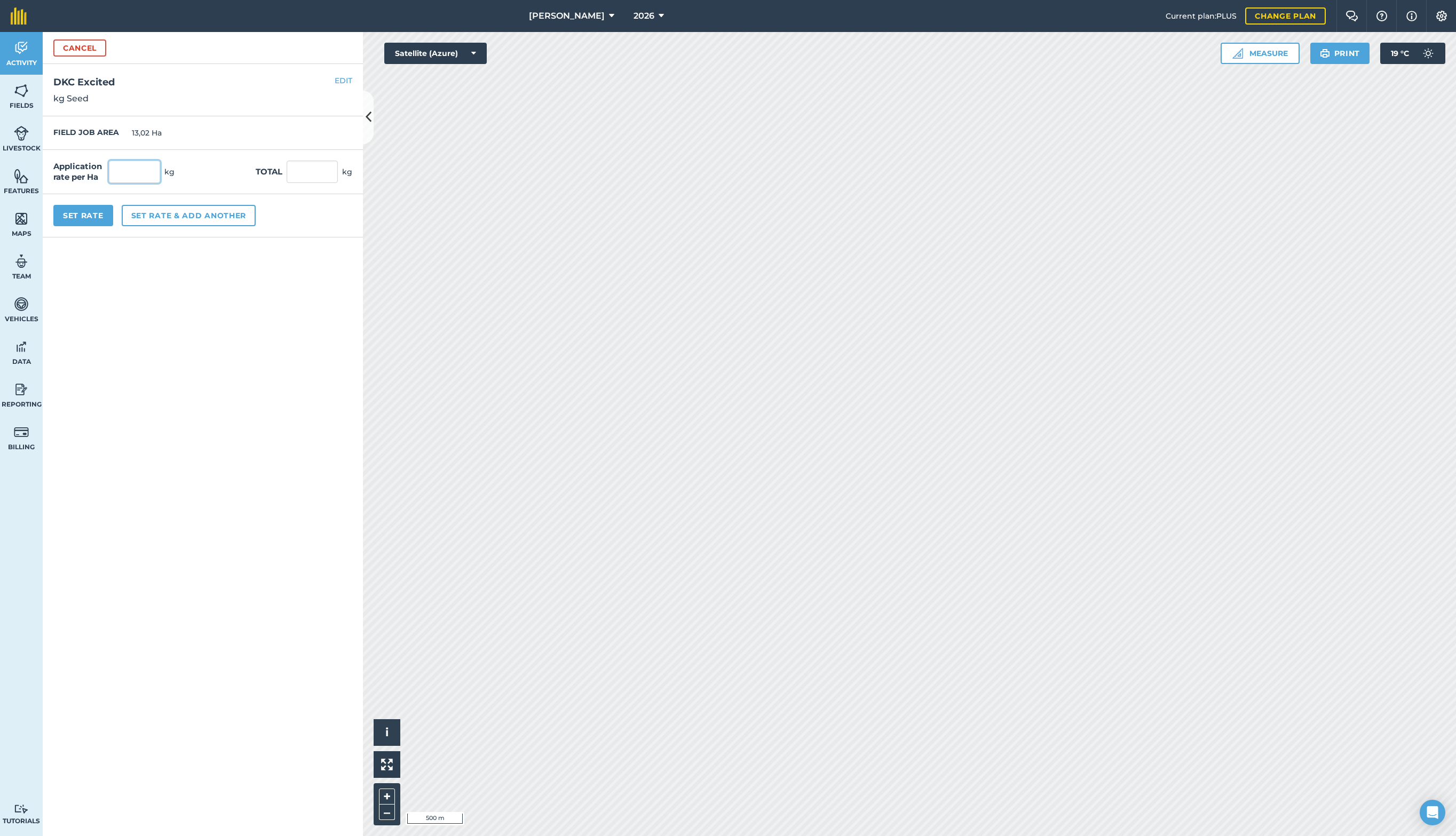
click at [142, 176] on input "text" at bounding box center [135, 171] width 51 height 22
type input "27"
type input "351,54"
click at [175, 365] on form "Cancel Name DKC Excited Unit - Grams/g Kilograms/kg Metric tonnes/t Millilitres…" at bounding box center [202, 433] width 320 height 804
click at [145, 175] on input "27" at bounding box center [135, 171] width 51 height 22
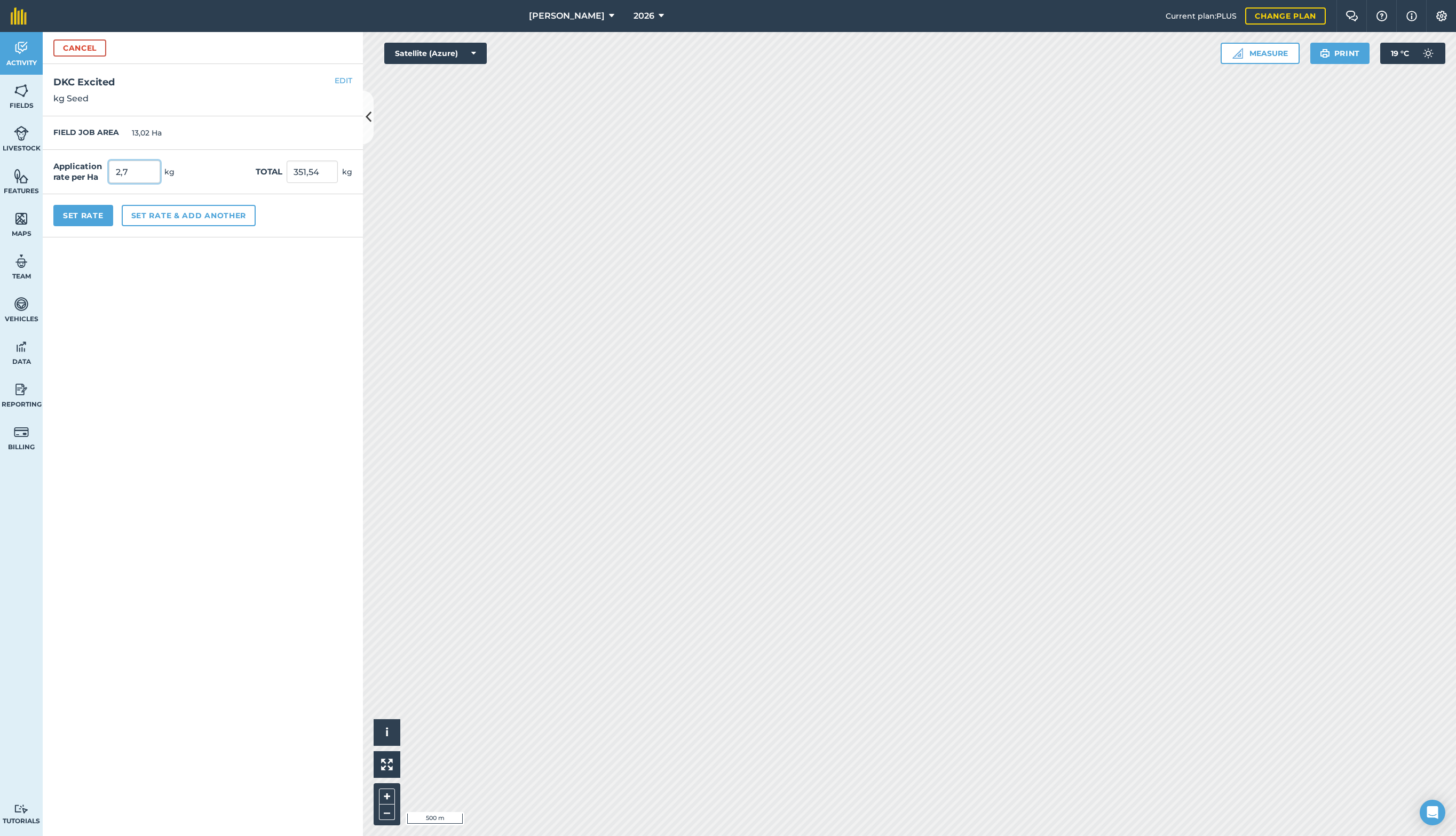
type input "2,7"
type input "35,154"
click at [93, 212] on button "Set Rate" at bounding box center [84, 216] width 60 height 21
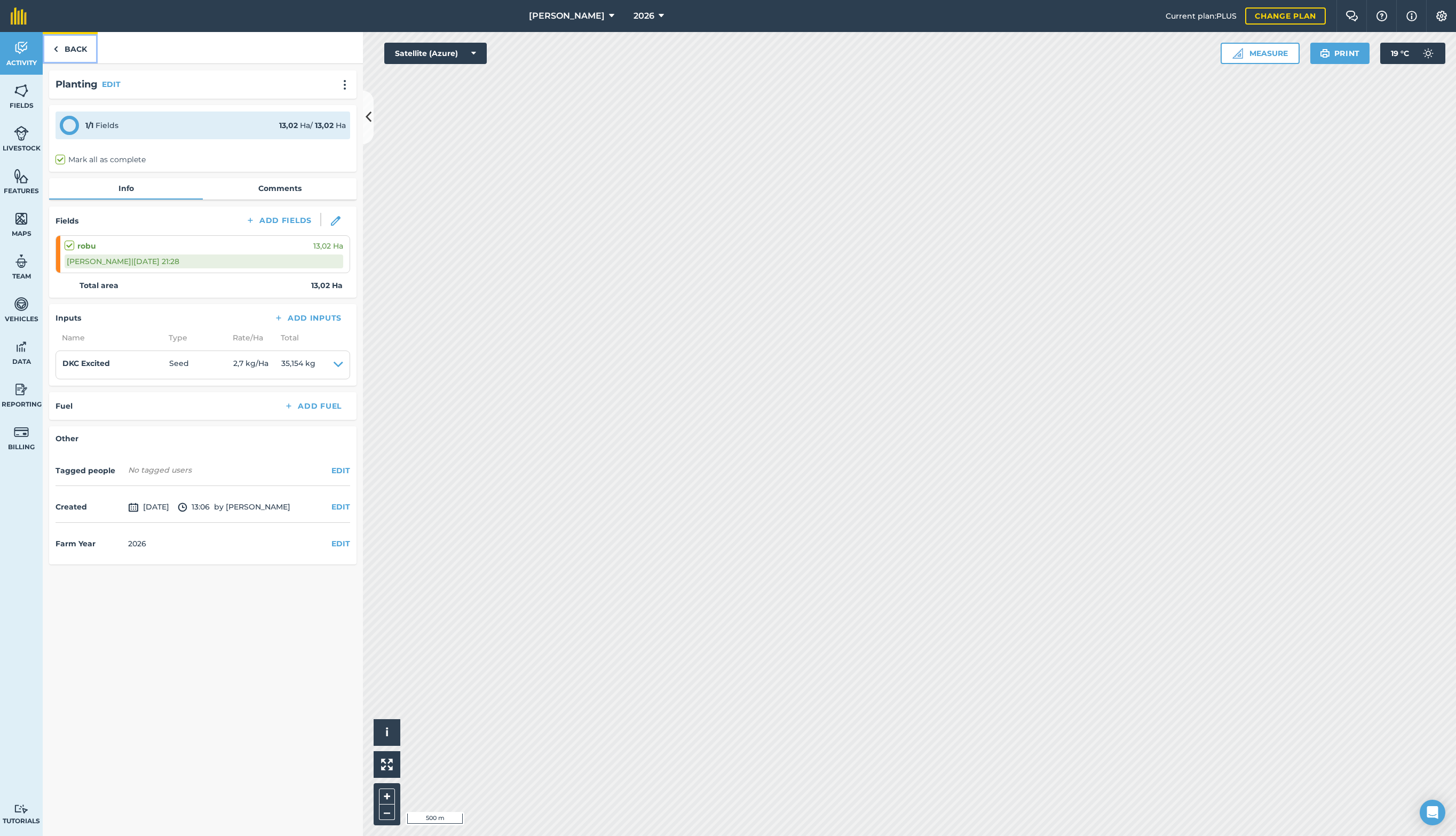
click at [74, 50] on link "Back" at bounding box center [70, 48] width 55 height 32
